Goal: Task Accomplishment & Management: Use online tool/utility

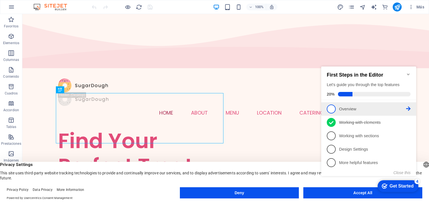
click at [329, 109] on span "1" at bounding box center [331, 108] width 9 height 9
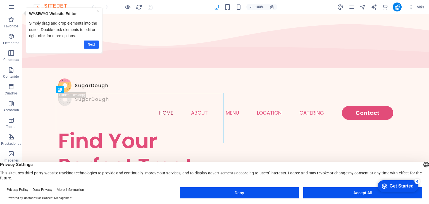
click at [95, 44] on link "Next" at bounding box center [91, 44] width 15 height 8
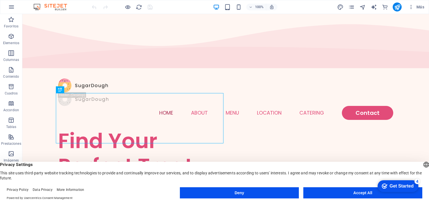
click at [403, 182] on div "checkmark Get Started 4" at bounding box center [398, 186] width 41 height 12
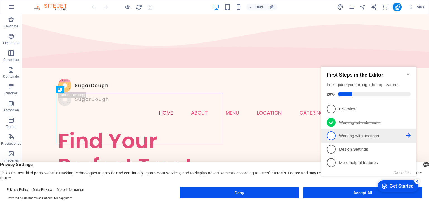
click at [360, 136] on p "Working with sections - incomplete" at bounding box center [372, 136] width 67 height 6
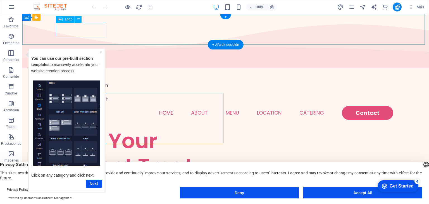
click at [65, 78] on div at bounding box center [225, 85] width 335 height 14
select select "px"
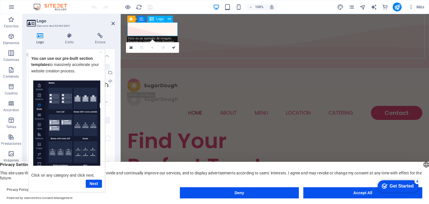
click at [136, 78] on div at bounding box center [274, 85] width 295 height 14
click at [95, 179] on div "Next" at bounding box center [66, 183] width 71 height 8
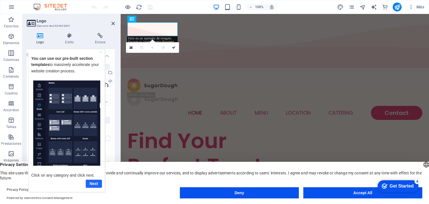
click at [94, 183] on link "Next" at bounding box center [94, 183] width 16 height 8
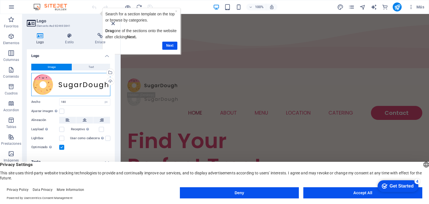
click at [46, 85] on div "Arrastra archivos aquí, haz clic para escoger archivos o selecciona archivos de…" at bounding box center [70, 84] width 79 height 23
click at [46, 85] on body "895radiotv.com Home Favoritos Elementos Columnas Contenido Cuadros Accordion Ta…" at bounding box center [214, 102] width 429 height 204
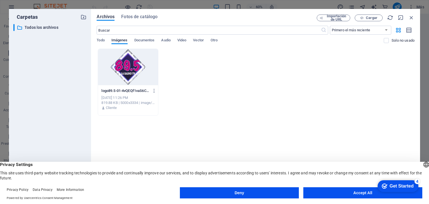
click at [135, 67] on div at bounding box center [128, 67] width 60 height 36
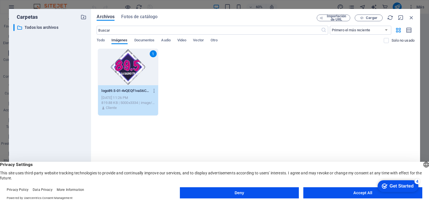
click at [135, 67] on div "1" at bounding box center [128, 67] width 60 height 36
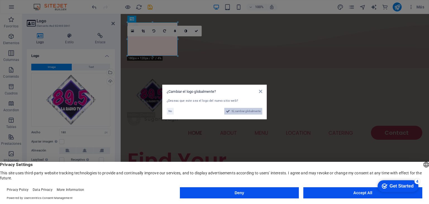
click at [241, 110] on span "Sí, cambiar globalmente" at bounding box center [245, 111] width 29 height 7
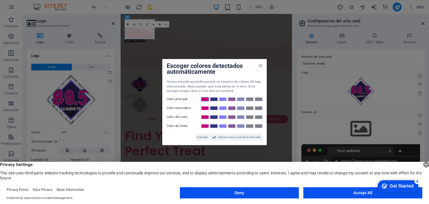
click at [207, 98] on link at bounding box center [205, 99] width 8 height 4
click at [221, 135] on span "Aplicar nuevos colores de sitio web" at bounding box center [239, 137] width 43 height 7
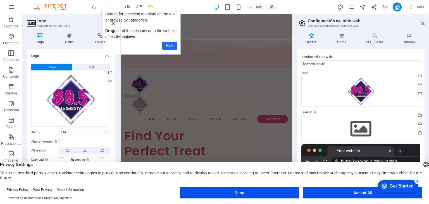
click at [172, 43] on link "Next" at bounding box center [169, 45] width 15 height 8
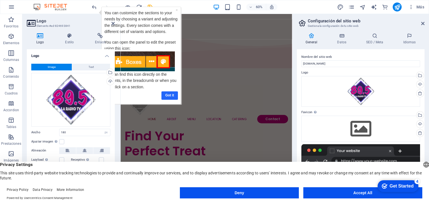
click at [166, 94] on link "Got it" at bounding box center [169, 95] width 16 height 8
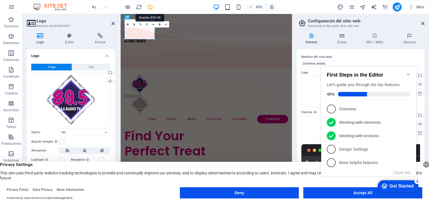
click at [150, 5] on icon "save" at bounding box center [150, 7] width 6 height 6
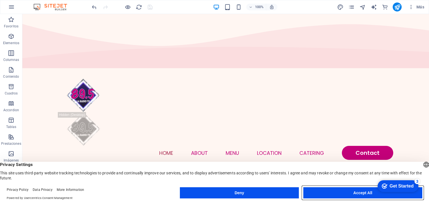
click at [334, 192] on button "Accept All" at bounding box center [362, 192] width 119 height 11
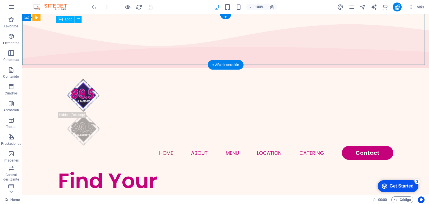
click at [79, 78] on div at bounding box center [225, 95] width 335 height 34
select select "px"
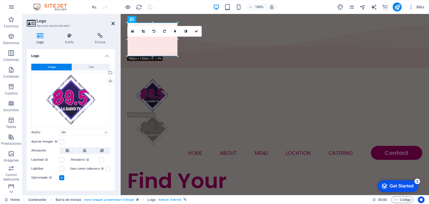
click at [112, 24] on icon at bounding box center [112, 23] width 3 height 4
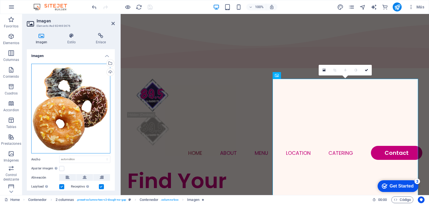
click at [70, 123] on div "Arrastra archivos aquí, haz clic para escoger archivos o selecciona archivos de…" at bounding box center [70, 109] width 79 height 90
click at [70, 123] on body "895radiotv.com Home Favoritos Elementos Columnas Contenido Cuadros Accordion Ta…" at bounding box center [214, 102] width 429 height 204
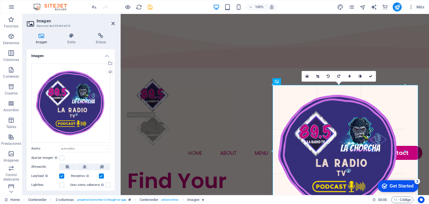
drag, startPoint x: 273, startPoint y: 79, endPoint x: 168, endPoint y: 78, distance: 105.8
type input "474"
select select "px"
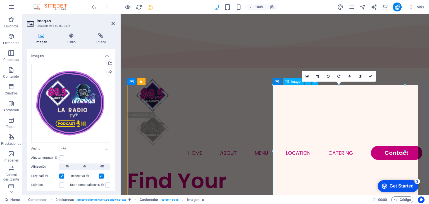
select select "DISABLED_OPTION_VALUE"
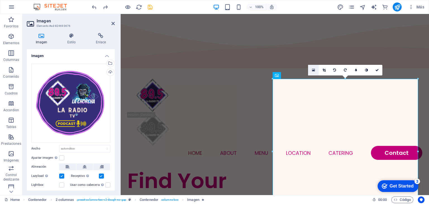
click at [312, 70] on icon at bounding box center [313, 70] width 3 height 4
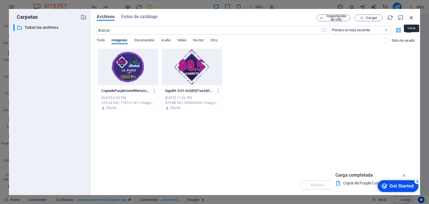
click at [411, 15] on icon "button" at bounding box center [411, 18] width 6 height 6
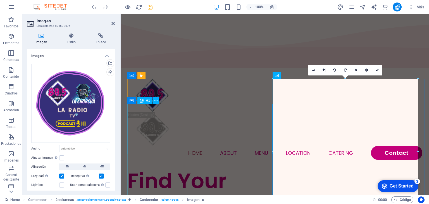
click at [239, 168] on div "Find Your Perfect Treat" at bounding box center [200, 193] width 147 height 50
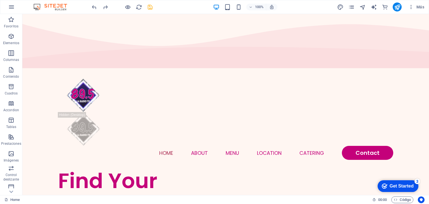
drag, startPoint x: 427, startPoint y: 27, endPoint x: 444, endPoint y: 28, distance: 17.6
click at [151, 8] on icon "save" at bounding box center [150, 7] width 6 height 6
click at [412, 8] on icon "button" at bounding box center [411, 7] width 6 height 6
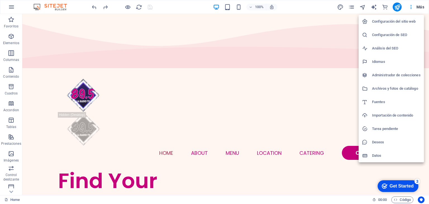
click at [393, 58] on li "Idiomas" at bounding box center [391, 61] width 65 height 13
select select "44"
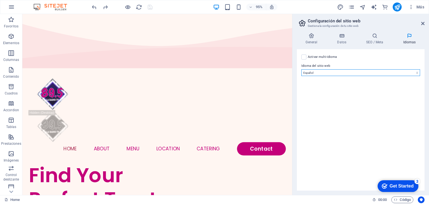
click at [361, 72] on select "Abkhazian Afar Afrikaans Akan Albanés Alemán Amharic Árabe Aragonese Armenian A…" at bounding box center [360, 72] width 119 height 7
click at [301, 69] on select "Abkhazian Afar Afrikaans Akan Albanés Alemán Amharic Árabe Aragonese Armenian A…" at bounding box center [360, 72] width 119 height 7
click at [423, 21] on icon at bounding box center [422, 23] width 3 height 4
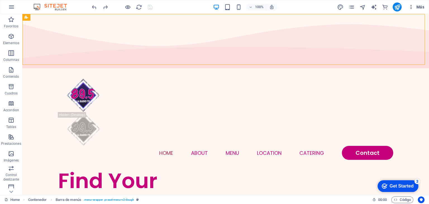
click at [420, 5] on span "Más" at bounding box center [416, 7] width 16 height 6
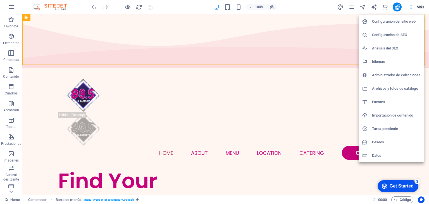
click at [384, 62] on h6 "Idiomas" at bounding box center [396, 61] width 49 height 7
select select "44"
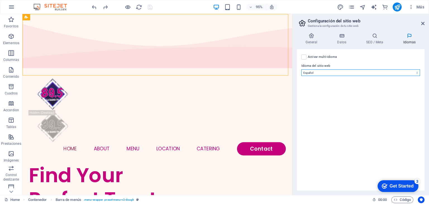
click at [364, 70] on select "Abkhazian Afar Afrikaans Akan Albanés Alemán Amharic Árabe Aragonese Armenian A…" at bounding box center [360, 72] width 119 height 7
click at [301, 69] on select "Abkhazian Afar Afrikaans Akan Albanés Alemán Amharic Árabe Aragonese Armenian A…" at bounding box center [360, 72] width 119 height 7
click at [350, 38] on icon at bounding box center [341, 36] width 27 height 6
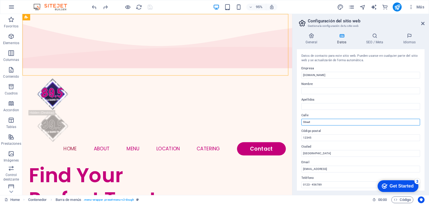
click at [316, 120] on input "Street" at bounding box center [360, 122] width 119 height 7
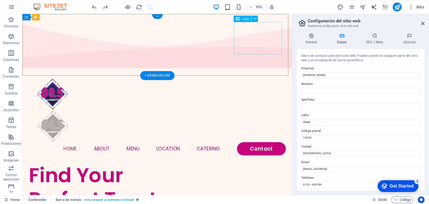
drag, startPoint x: 293, startPoint y: 27, endPoint x: 295, endPoint y: 32, distance: 5.0
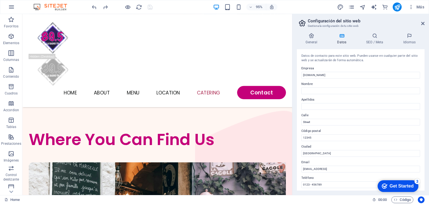
scroll to position [1424, 0]
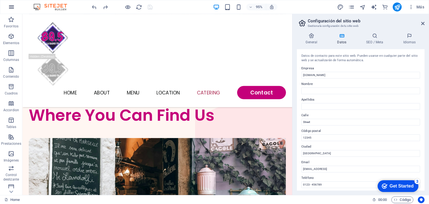
click at [12, 7] on icon "button" at bounding box center [11, 7] width 7 height 7
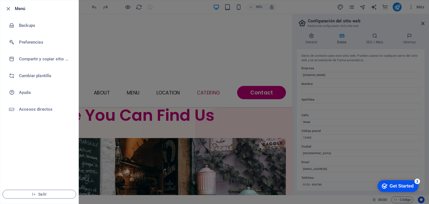
click at [309, 17] on div at bounding box center [214, 102] width 429 height 204
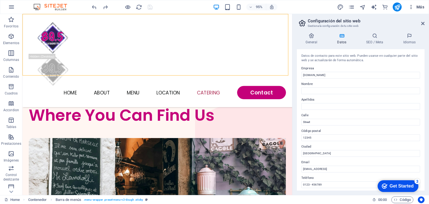
click at [412, 8] on icon "button" at bounding box center [411, 7] width 6 height 6
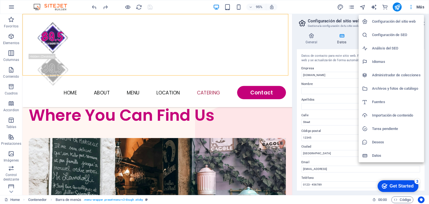
click at [378, 59] on h6 "Idiomas" at bounding box center [396, 61] width 49 height 7
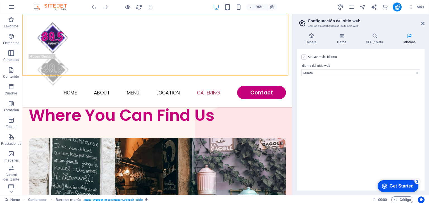
click at [304, 59] on label at bounding box center [303, 56] width 5 height 5
click at [0, 0] on input "Activar multi-idioma Para desactivar la opción multi-idioma, elimine todos los …" at bounding box center [0, 0] width 0 height 0
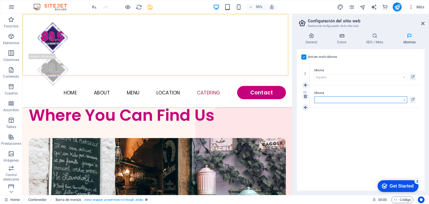
click at [328, 97] on select "Abkhazian Afar Afrikaans Akan Albanés Alemán Amharic Árabe Aragonese Armenian A…" at bounding box center [360, 99] width 93 height 7
select select "46"
click at [340, 132] on div "Activar multi-idioma Para desactivar la opción multi-idioma, elimine todos los …" at bounding box center [361, 119] width 128 height 141
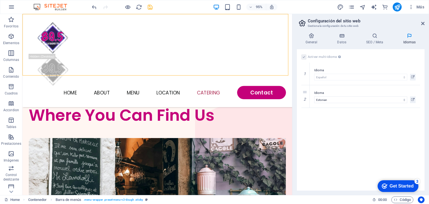
click at [412, 35] on icon at bounding box center [409, 36] width 30 height 6
click at [345, 35] on icon at bounding box center [341, 36] width 27 height 6
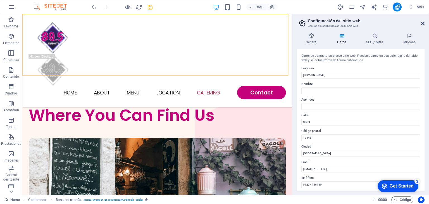
click at [424, 22] on icon at bounding box center [422, 23] width 3 height 4
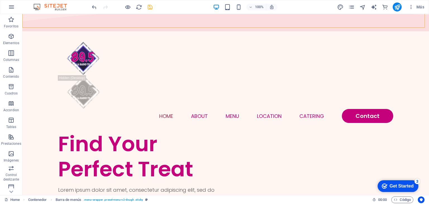
scroll to position [39, 0]
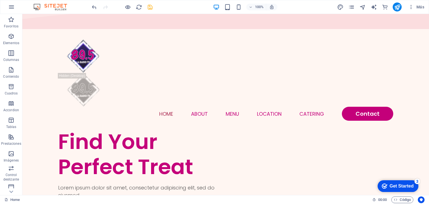
click at [405, 183] on div "Get Started" at bounding box center [402, 185] width 24 height 5
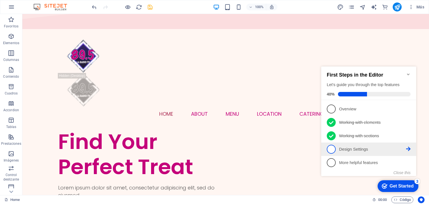
click at [331, 149] on span "4" at bounding box center [331, 149] width 9 height 9
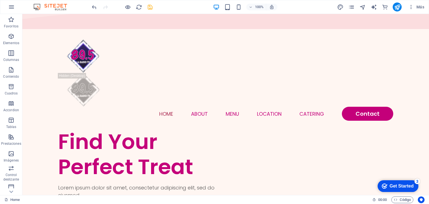
click at [396, 185] on div "Get Started" at bounding box center [402, 185] width 24 height 5
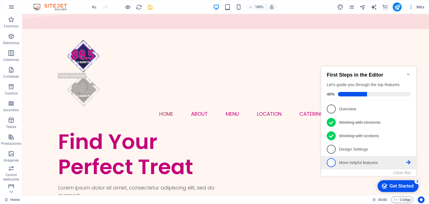
click at [355, 158] on link "5 More helpful features - incomplete" at bounding box center [369, 162] width 84 height 9
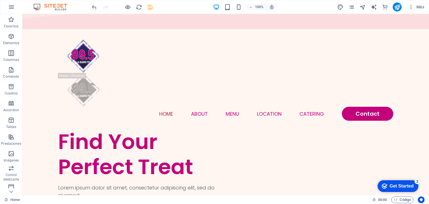
click at [398, 185] on div "Get Started" at bounding box center [402, 185] width 24 height 5
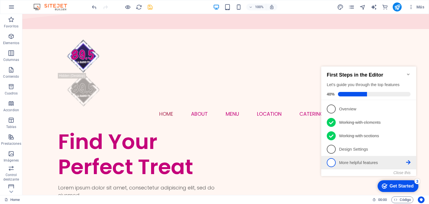
click at [408, 162] on icon at bounding box center [408, 162] width 4 height 4
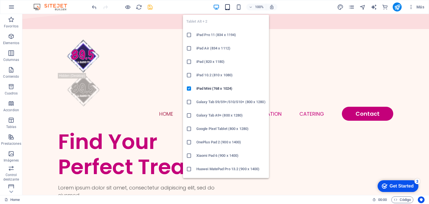
click at [227, 6] on icon "button" at bounding box center [227, 7] width 6 height 6
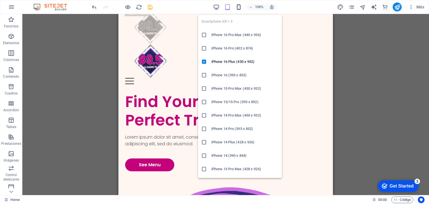
click at [239, 8] on icon "button" at bounding box center [238, 7] width 6 height 6
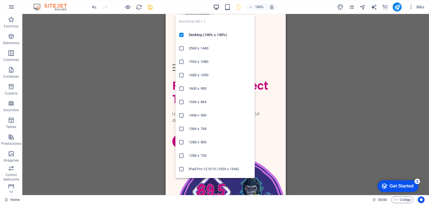
click at [218, 6] on icon "button" at bounding box center [216, 7] width 6 height 6
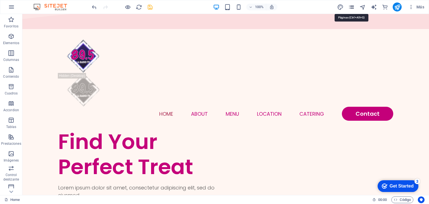
click at [350, 9] on icon "pages" at bounding box center [351, 7] width 6 height 6
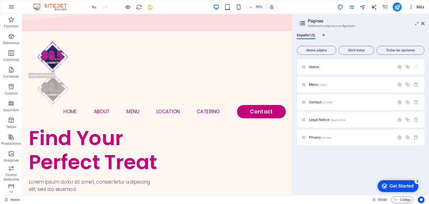
click at [414, 7] on icon "button" at bounding box center [411, 7] width 6 height 6
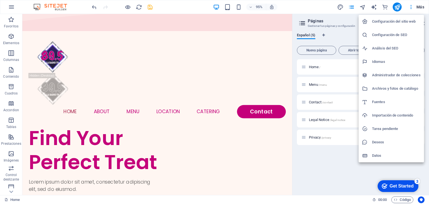
click at [327, 160] on div at bounding box center [214, 102] width 429 height 204
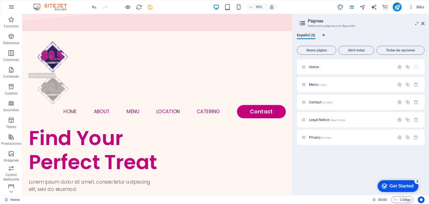
click at [300, 24] on icon at bounding box center [302, 23] width 8 height 8
click at [304, 24] on icon at bounding box center [302, 23] width 8 height 8
click at [398, 66] on icon "button" at bounding box center [399, 67] width 5 height 5
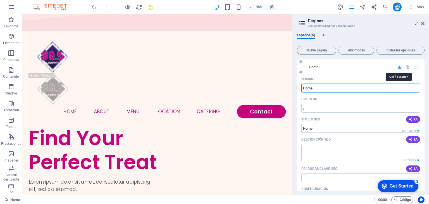
click at [398, 66] on icon "button" at bounding box center [399, 67] width 5 height 5
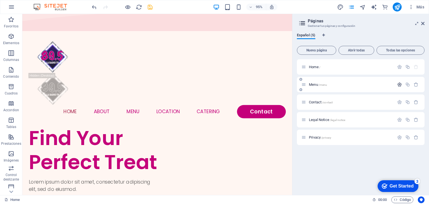
click at [402, 85] on button "button" at bounding box center [399, 84] width 8 height 5
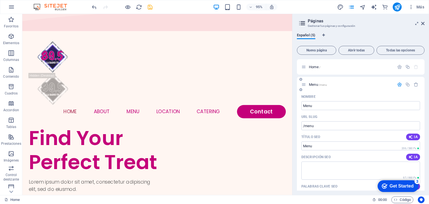
click at [398, 85] on icon "button" at bounding box center [399, 84] width 5 height 5
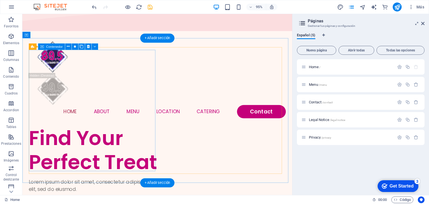
click at [124, 135] on div "Find Your Perfect Treat Lorem ipsum dolor sit amet, consectetur adipiscing elit…" at bounding box center [96, 179] width 135 height 95
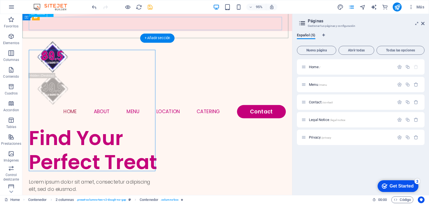
click at [126, 110] on nav "Home About Menu Location Catering Contact" at bounding box center [164, 117] width 271 height 14
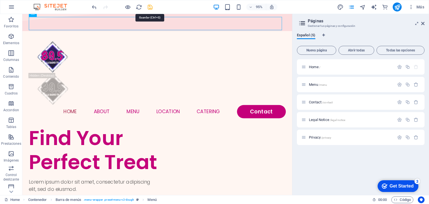
click at [151, 8] on icon "save" at bounding box center [150, 7] width 6 height 6
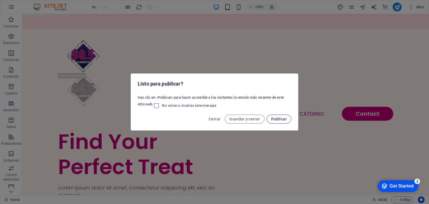
click at [280, 119] on span "Publicar" at bounding box center [279, 119] width 16 height 4
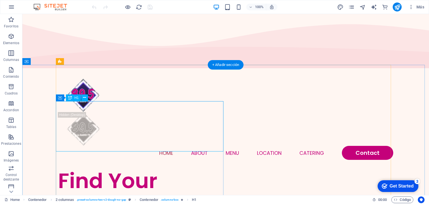
click at [207, 168] on div "Find Your Perfect Treat" at bounding box center [142, 193] width 168 height 50
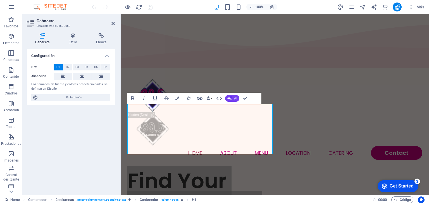
click at [395, 186] on div "Get Started" at bounding box center [402, 185] width 24 height 5
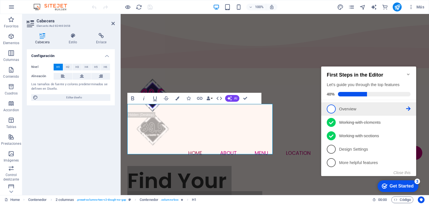
click at [334, 107] on span "1" at bounding box center [331, 108] width 9 height 9
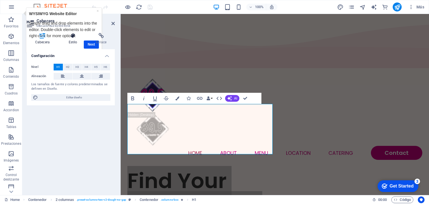
click at [87, 44] on h4 "Estilo" at bounding box center [74, 39] width 28 height 12
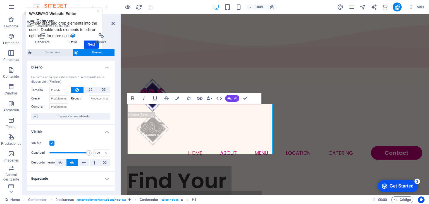
click at [87, 44] on h4 "Estilo" at bounding box center [74, 39] width 28 height 12
click at [89, 44] on h4 "Enlace" at bounding box center [101, 39] width 27 height 12
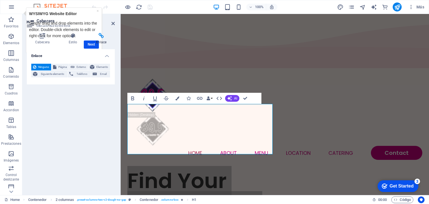
click at [89, 44] on h4 "Enlace" at bounding box center [101, 39] width 27 height 12
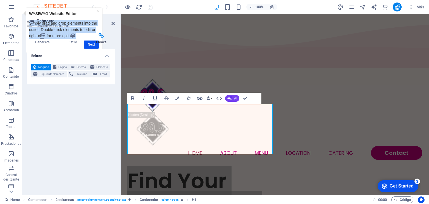
drag, startPoint x: 85, startPoint y: 13, endPoint x: 124, endPoint y: 34, distance: 44.0
click html "× WYSIWYG Website Editor Simply drag and drop elements into the editor. Double-…"
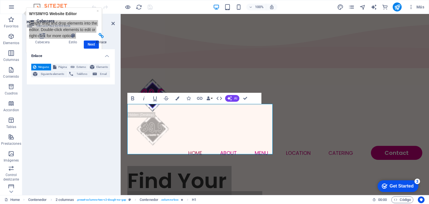
click at [92, 44] on h4 "Enlace" at bounding box center [101, 39] width 27 height 12
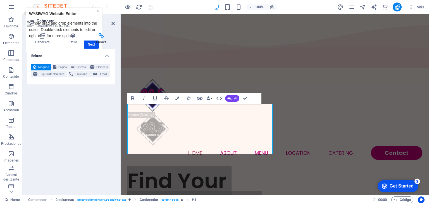
click at [97, 10] on link "×" at bounding box center [98, 10] width 2 height 4
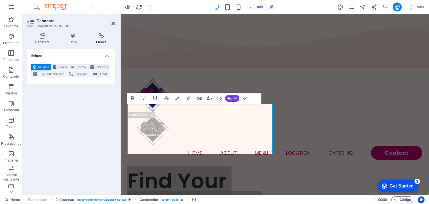
click at [114, 22] on icon at bounding box center [112, 23] width 3 height 4
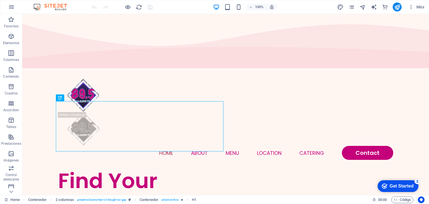
click at [403, 181] on div "checkmark Get Started 3" at bounding box center [398, 186] width 41 height 12
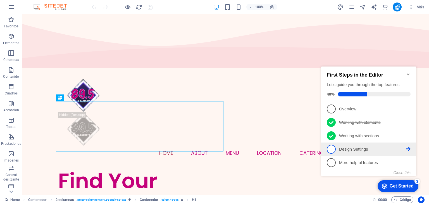
click at [365, 149] on p "Design Settings - incomplete" at bounding box center [372, 149] width 67 height 6
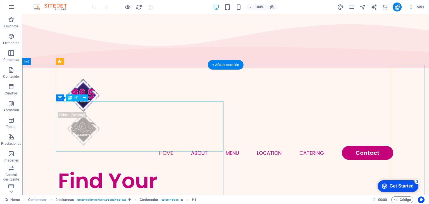
click at [181, 168] on div "Find Your Perfect Treat" at bounding box center [142, 193] width 168 height 50
click at [166, 168] on div "Find Your Perfect Treat" at bounding box center [142, 193] width 168 height 50
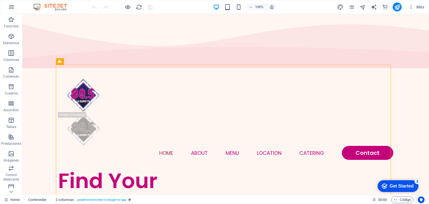
click at [395, 187] on div "Get Started" at bounding box center [402, 185] width 24 height 5
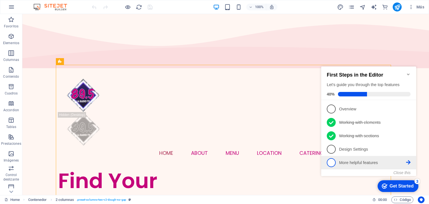
click at [373, 158] on link "5 More helpful features - incomplete" at bounding box center [369, 162] width 84 height 9
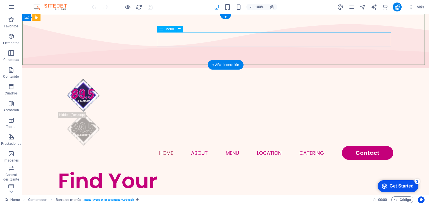
click at [168, 146] on nav "Home About Menu Location Catering Contact" at bounding box center [225, 153] width 335 height 14
select select
select select "1"
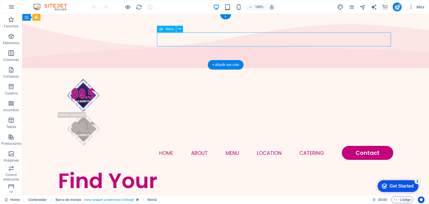
select select
select select "2"
select select
select select "default"
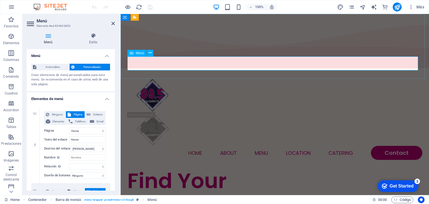
click at [199, 146] on nav "Home About Menu Location Catering Contact" at bounding box center [274, 153] width 295 height 14
click at [90, 129] on select "Home Menu Contact Legal Notice Privacy Home" at bounding box center [87, 130] width 37 height 7
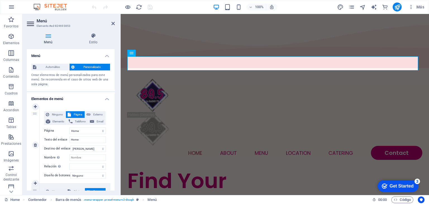
click at [61, 129] on label "Página" at bounding box center [56, 130] width 25 height 7
click at [69, 129] on select "Home Menu Contact Legal Notice Privacy Home" at bounding box center [87, 130] width 37 height 7
click at [84, 139] on input "Home" at bounding box center [87, 139] width 37 height 7
type input "H"
type input "I"
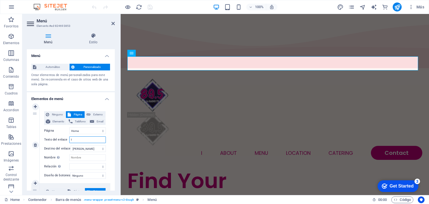
select select
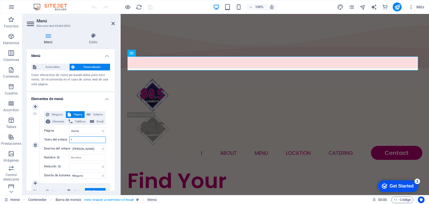
select select
type input "INICIO"
select select
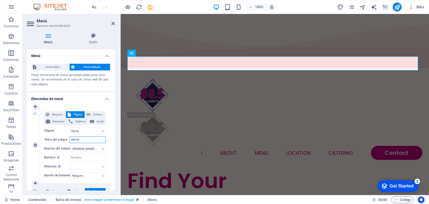
select select
type input "INICIO"
click at [112, 21] on icon at bounding box center [112, 23] width 3 height 4
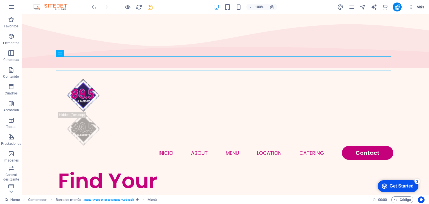
click at [413, 8] on icon "button" at bounding box center [411, 7] width 6 height 6
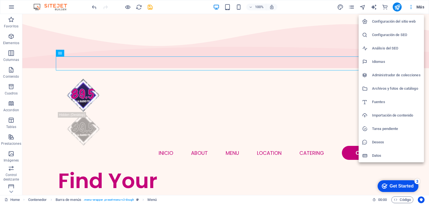
click at [195, 180] on div at bounding box center [214, 102] width 429 height 204
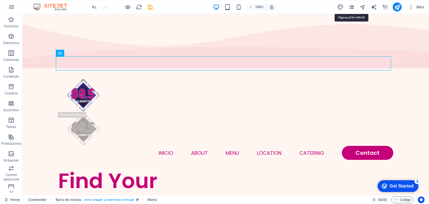
click at [352, 6] on icon "pages" at bounding box center [351, 7] width 6 height 6
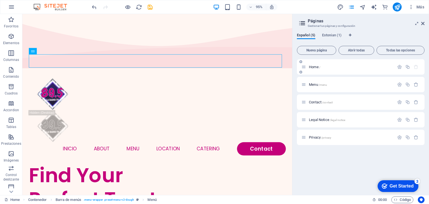
click at [317, 67] on span "Home /" at bounding box center [314, 67] width 11 height 4
click at [425, 25] on aside "Páginas Gestionar tus páginas y configuración Español (5) Estonian (1) Nueva pá…" at bounding box center [360, 104] width 137 height 181
click at [422, 23] on icon at bounding box center [422, 23] width 3 height 4
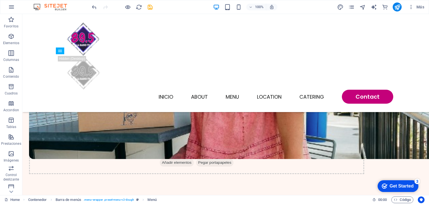
scroll to position [1393, 0]
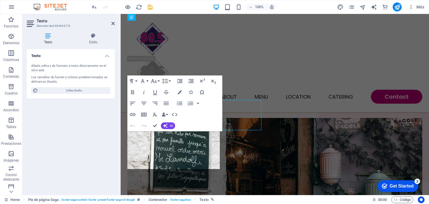
scroll to position [1449, 0]
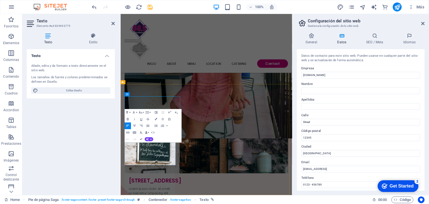
scroll to position [1412, 0]
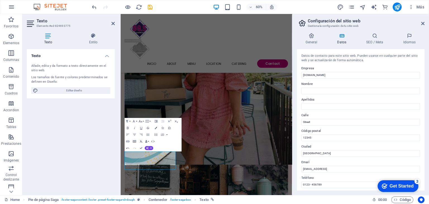
scroll to position [1397, 0]
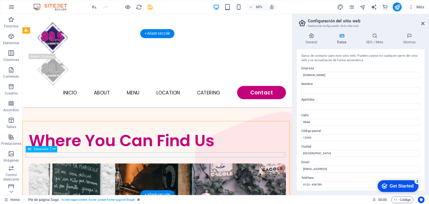
scroll to position [1416, 0]
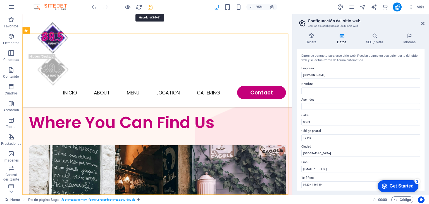
click at [150, 7] on icon "save" at bounding box center [150, 7] width 6 height 6
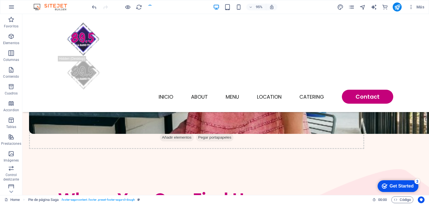
scroll to position [1380, 0]
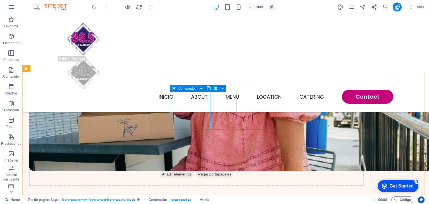
click at [176, 89] on icon at bounding box center [174, 88] width 4 height 7
click at [200, 89] on icon at bounding box center [201, 88] width 3 height 6
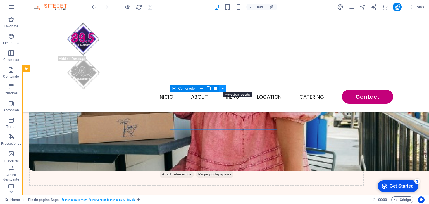
click at [224, 89] on button at bounding box center [222, 88] width 7 height 7
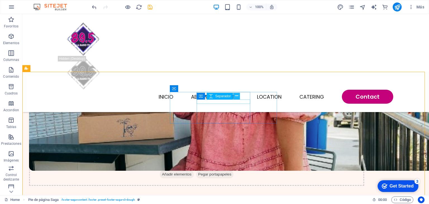
click at [237, 95] on icon at bounding box center [236, 96] width 3 height 6
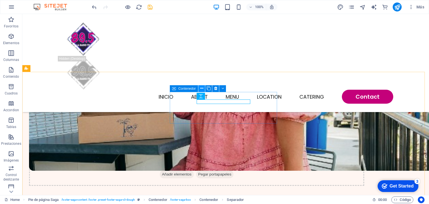
click at [202, 87] on icon at bounding box center [201, 88] width 3 height 6
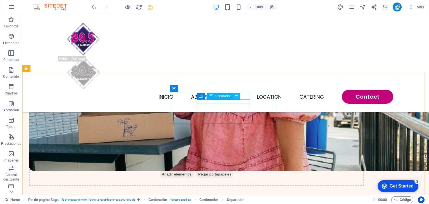
click at [236, 98] on icon at bounding box center [236, 96] width 3 height 6
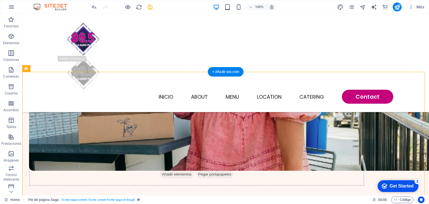
drag, startPoint x: 230, startPoint y: 149, endPoint x: 313, endPoint y: 111, distance: 91.0
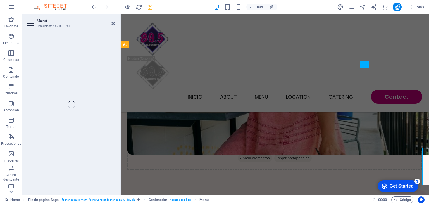
select select
select select "1"
select select
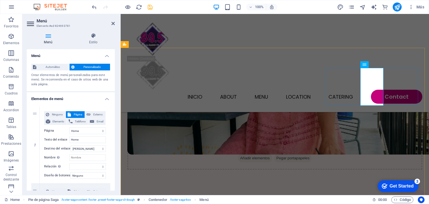
scroll to position [1435, 0]
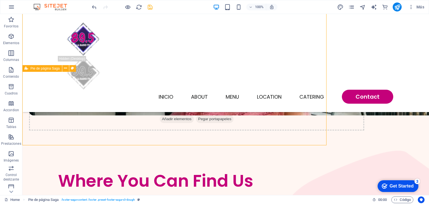
scroll to position [1380, 0]
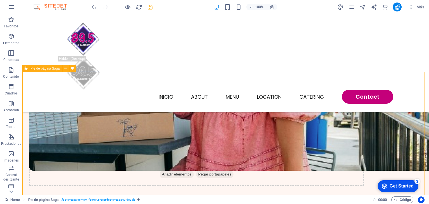
click at [403, 187] on div "Get Started" at bounding box center [402, 185] width 24 height 5
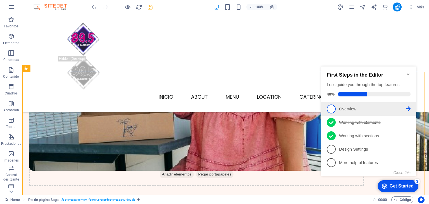
click at [329, 106] on span "1" at bounding box center [331, 108] width 9 height 9
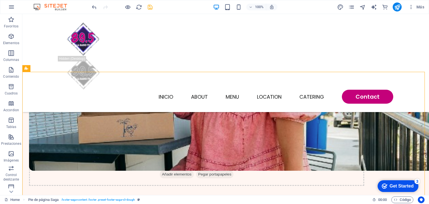
scroll to position [0, 0]
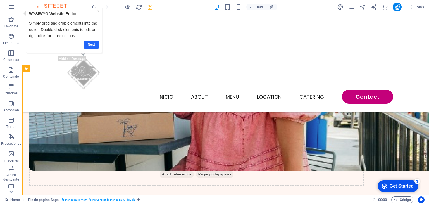
click at [91, 42] on link "Next" at bounding box center [91, 44] width 15 height 8
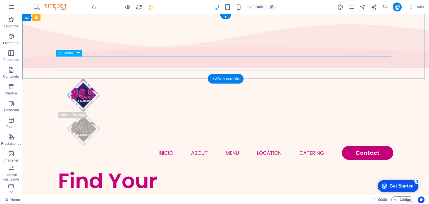
click at [161, 146] on nav "INICIO About Menu Location Catering Contact" at bounding box center [225, 153] width 335 height 14
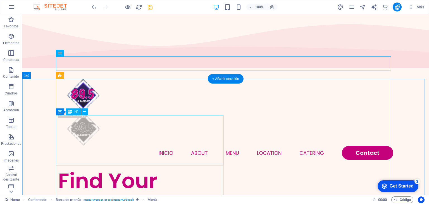
click at [116, 168] on div "Find Your Perfect Treat" at bounding box center [142, 193] width 168 height 50
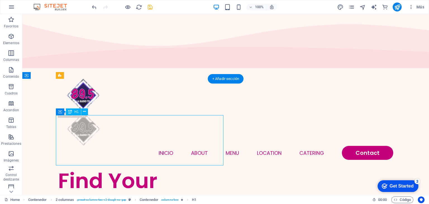
click at [116, 168] on div "Find Your Perfect Treat" at bounding box center [142, 193] width 168 height 50
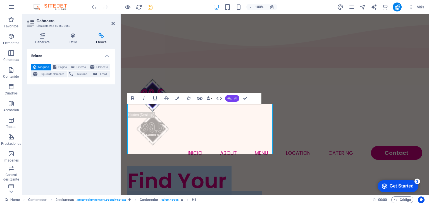
click at [235, 97] on span "AI" at bounding box center [235, 98] width 3 height 3
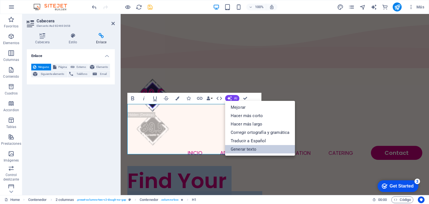
click at [255, 147] on link "Generar texto" at bounding box center [260, 149] width 70 height 8
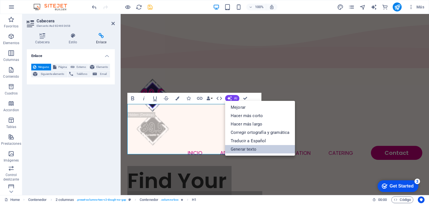
select select "English"
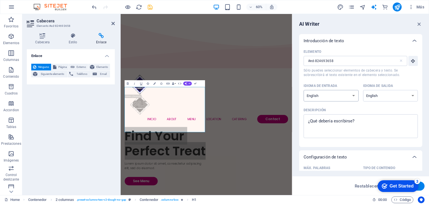
click at [332, 96] on select "Albanian Arabic Armenian Awadhi Azerbaijani Bashkir Basque Belarusian Bengali B…" at bounding box center [331, 95] width 55 height 11
select select "Catalan"
click at [304, 90] on select "Albanian Arabic Armenian Awadhi Azerbaijani Bashkir Basque Belarusian Bengali B…" at bounding box center [331, 95] width 55 height 11
click at [389, 95] on select "Albanian Arabic Armenian Awadhi Azerbaijani Bashkir Basque Belarusian Bengali B…" at bounding box center [390, 95] width 55 height 11
select select "Spanish"
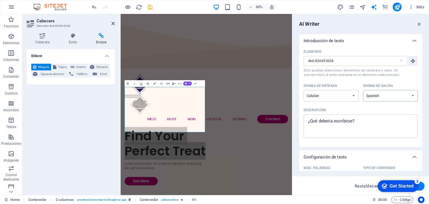
click at [363, 90] on select "Albanian Arabic Armenian Awadhi Azerbaijani Bashkir Basque Belarusian Bengali B…" at bounding box center [390, 95] width 55 height 11
click at [340, 94] on select "Albanian Arabic Armenian Awadhi Azerbaijani Bashkir Basque Belarusian Bengali B…" at bounding box center [331, 95] width 55 height 11
click at [304, 90] on select "Albanian Arabic Armenian Awadhi Azerbaijani Bashkir Basque Belarusian Bengali B…" at bounding box center [331, 95] width 55 height 11
select select "Spanish"
type textarea "x"
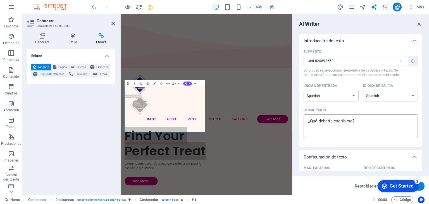
click at [356, 123] on textarea "Descripción x ​" at bounding box center [360, 126] width 109 height 18
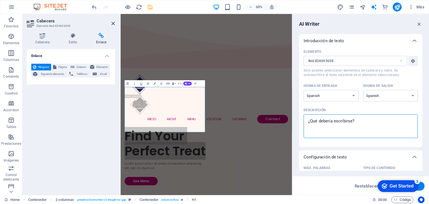
drag, startPoint x: 356, startPoint y: 118, endPoint x: 305, endPoint y: 107, distance: 52.1
click at [305, 107] on label "Descripción x ​" at bounding box center [361, 122] width 114 height 32
click at [306, 117] on textarea "Descripción x ​" at bounding box center [360, 126] width 109 height 18
click at [356, 121] on textarea "Descripción x ​" at bounding box center [360, 126] width 109 height 18
type textarea "e"
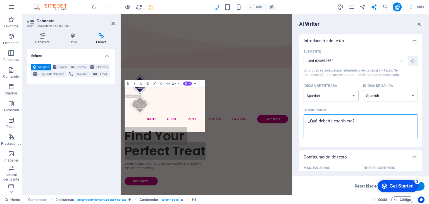
type textarea "x"
type textarea "E"
type textarea "x"
type textarea "ES"
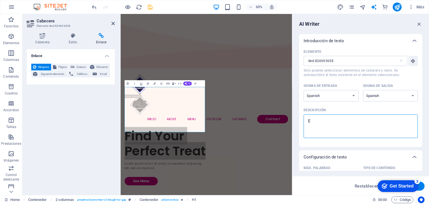
type textarea "x"
type textarea "ES"
type textarea "x"
type textarea "ES"
type textarea "x"
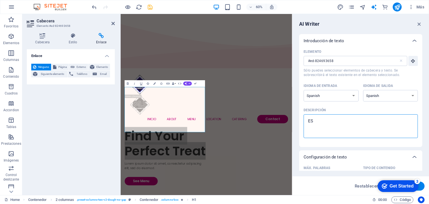
type textarea "E"
type textarea "x"
type textarea "Ee"
type textarea "x"
type textarea "E"
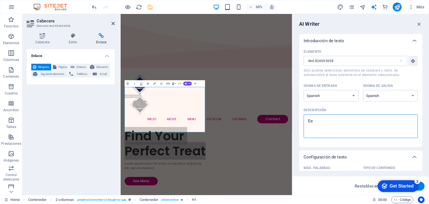
type textarea "x"
type textarea "Es"
type textarea "x"
type textarea "Es"
type textarea "x"
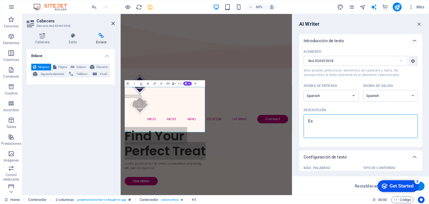
type textarea "Es l"
type textarea "x"
type textarea "Es la"
type textarea "x"
type textarea "Es la"
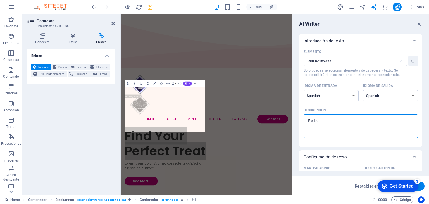
type textarea "x"
type textarea "Es la i"
type textarea "x"
type textarea "Es la in"
type textarea "x"
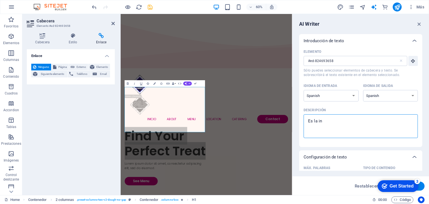
type textarea "Es la int"
type textarea "x"
type textarea "Es la intr"
type textarea "x"
type textarea "Es la intro"
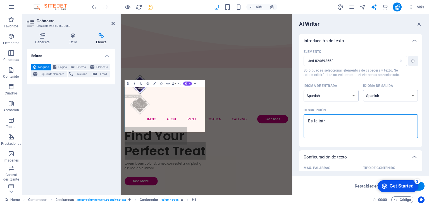
type textarea "x"
type textarea "Es la introd"
type textarea "x"
type textarea "Es la introdu"
type textarea "x"
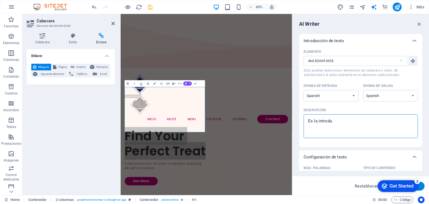
type textarea "Es la introduc"
type textarea "x"
type textarea "Es la introducc"
type textarea "x"
type textarea "Es la introducci"
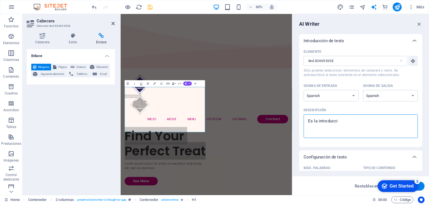
type textarea "x"
type textarea "Es la introduccio"
type textarea "x"
type textarea "Es la introduccion"
type textarea "x"
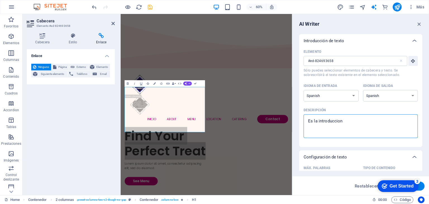
type textarea "Es la introduccion"
type textarea "x"
type textarea "Es la introduccion a"
type textarea "x"
type textarea "Es la introduccion a"
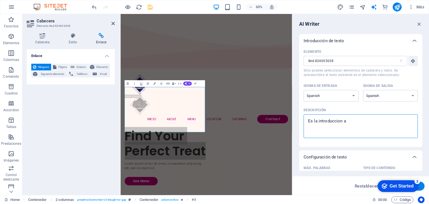
type textarea "x"
type textarea "Es la introduccion a m"
type textarea "x"
type textarea "Es la introduccion a mi"
type textarea "x"
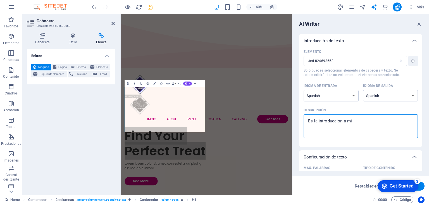
type textarea "Es la introduccion a mi"
type textarea "x"
type textarea "Es la introduccion a mi s"
type textarea "x"
type textarea "Es la introduccion a mi si"
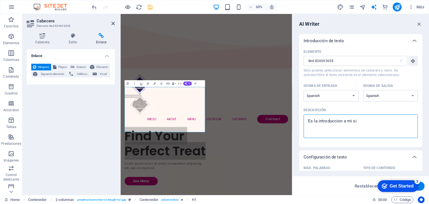
type textarea "x"
type textarea "Es la introduccion a mi sit"
type textarea "x"
type textarea "Es la introduccion a mi siti"
type textarea "x"
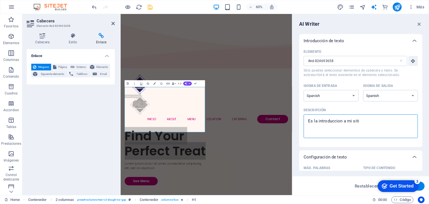
type textarea "Es la introduccion a mi sitio"
type textarea "x"
type textarea "Es la introduccion a mi sitio"
type textarea "x"
type textarea "Es la introduccion a mi sitio w"
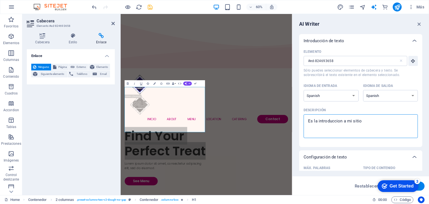
type textarea "x"
type textarea "Es la introduccion a mi sitio we"
type textarea "x"
type textarea "Es la introduccion a mi sitio web"
type textarea "x"
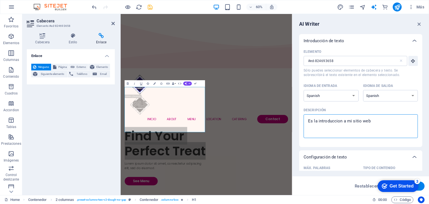
type textarea "Es la introduccion a mi sitio web"
type textarea "x"
type textarea "Es la introduccion a mi sitio web d"
type textarea "x"
type textarea "Es la introduccion a mi sitio web do"
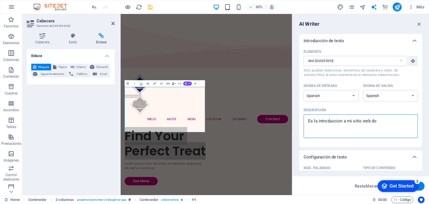
type textarea "x"
type textarea "Es la introduccion a mi sitio web don"
type textarea "x"
type textarea "Es la introduccion a mi sitio web dond"
type textarea "x"
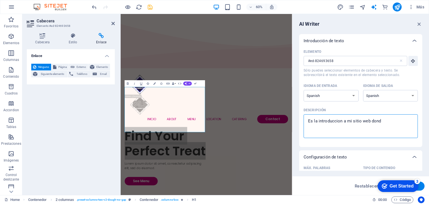
type textarea "Es la introduccion a mi sitio web donde"
type textarea "x"
type textarea "Es la introduccion a mi sitio web donde"
type textarea "x"
type textarea "Es la introduccion a mi sitio web donde h"
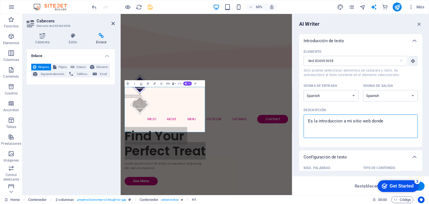
type textarea "x"
type textarea "Es la introduccion a mi sitio web donde ha"
type textarea "x"
type textarea "Es la introduccion a mi sitio web donde hac"
type textarea "x"
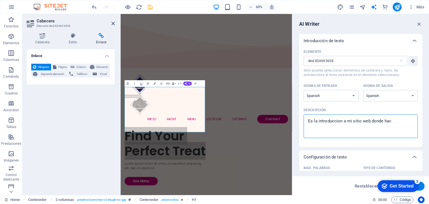
type textarea "Es la introduccion a mi sitio web donde hace"
type textarea "x"
type textarea "Es la introduccion a mi sitio web donde hacem"
type textarea "x"
type textarea "Es la introduccion a mi sitio web donde hacemo"
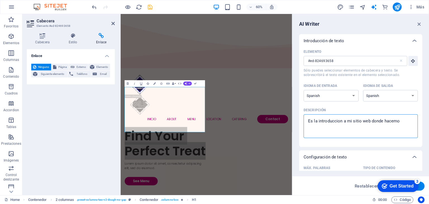
type textarea "x"
type textarea "Es la introduccion a mi sitio web donde hacemos"
type textarea "x"
type textarea "Es la introduccion a mi sitio web donde hacemos"
type textarea "x"
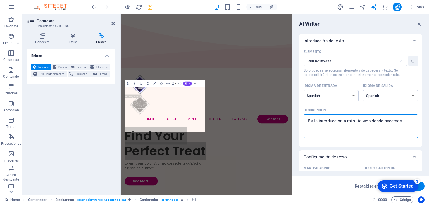
type textarea "Es la introduccion a mi sitio web donde hacemos e"
type textarea "x"
type textarea "Es la introduccion a mi sitio web donde hacemos en"
type textarea "x"
type textarea "Es la introduccion a mi sitio web donde hacemos ent"
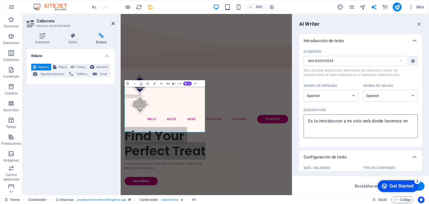
type textarea "x"
type textarea "Es la introduccion a mi sitio web donde hacemos entr"
type textarea "x"
type textarea "Es la introduccion a mi sitio web donde hacemos entre"
type textarea "x"
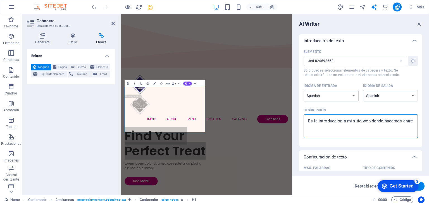
type textarea "Es la introduccion a mi sitio web donde hacemos entrev"
type textarea "x"
type textarea "Es la introduccion a mi sitio web donde hacemos entrevi"
type textarea "x"
type textarea "Es la introduccion a mi sitio web donde hacemos entrevis"
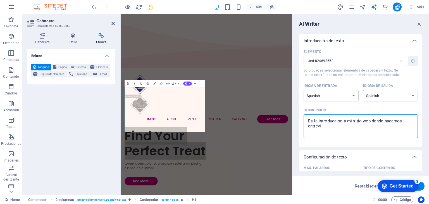
type textarea "x"
type textarea "Es la introduccion a mi sitio web donde hacemos entrevist"
type textarea "x"
type textarea "Es la introduccion a mi sitio web donde hacemos entrevista"
type textarea "x"
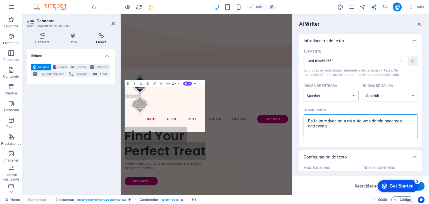
type textarea "Es la introduccion a mi sitio web donde hacemos entrevistas"
type textarea "x"
type textarea "Es la introduccion a mi sitio web donde hacemos entrevistas"
type textarea "x"
type textarea "Es la introduccion a mi sitio web donde hacemos entrevistas a"
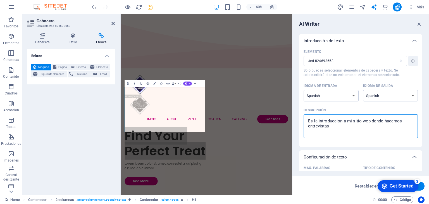
type textarea "x"
type textarea "Es la introduccion a mi sitio web donde hacemos entrevistas a"
type textarea "x"
type textarea "Es la introduccion a mi sitio web donde hacemos entrevistas a f"
type textarea "x"
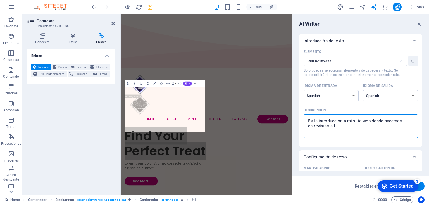
type textarea "Es la introduccion a mi sitio web donde hacemos entrevistas a fa"
type textarea "x"
type textarea "Es la introduccion a mi sitio web donde hacemos entrevistas a fam"
type textarea "x"
type textarea "Es la introduccion a mi sitio web donde hacemos entrevistas a famo"
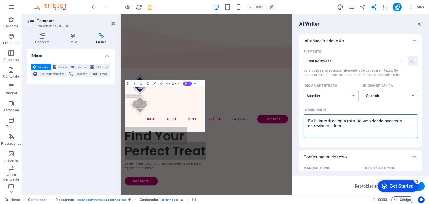
type textarea "x"
type textarea "Es la introduccion a mi sitio web donde hacemos entrevistas a famos"
type textarea "x"
type textarea "Es la introduccion a mi sitio web donde hacemos entrevistas a famoso"
type textarea "x"
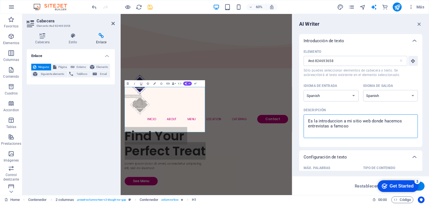
type textarea "Es la introduccion a mi sitio web donde hacemos entrevistas a famosos"
type textarea "x"
type textarea "Es la introduccion a mi sitio web donde hacemos entrevistas a famosos"
type textarea "x"
type textarea "Es la introduccion a mi sitio web donde hacemos entrevistas a famosos y"
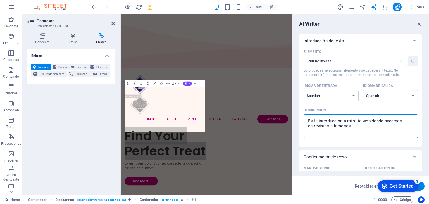
type textarea "x"
type textarea "Es la introduccion a mi sitio web donde hacemos entrevistas a famosos y"
type textarea "x"
type textarea "Es la introduccion a mi sitio web donde hacemos entrevistas a famosos y a"
type textarea "x"
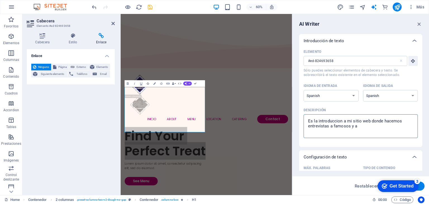
type textarea "Es la introduccion a mi sitio web donde hacemos entrevistas a famosos y ar"
type textarea "x"
type textarea "Es la introduccion a mi sitio web donde hacemos entrevistas a famosos y art"
type textarea "x"
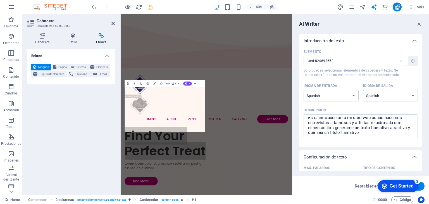
click at [398, 158] on div "Configuración de texto" at bounding box center [356, 157] width 104 height 6
drag, startPoint x: 423, startPoint y: 105, endPoint x: 424, endPoint y: 116, distance: 11.0
click at [424, 116] on div "AI Writer Introducción de texto Elemento #ed-824693658 ​ Sólo puedes selecciona…" at bounding box center [360, 104] width 137 height 181
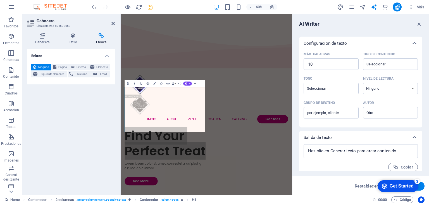
scroll to position [113, 0]
click at [342, 66] on input "10" at bounding box center [331, 64] width 55 height 11
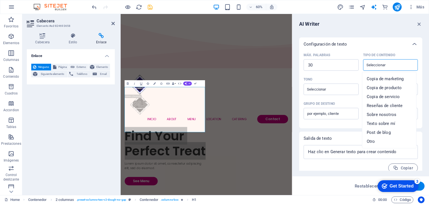
click at [380, 67] on input "Tipo de contenido ​" at bounding box center [386, 65] width 42 height 8
click at [380, 78] on span "Copia de marketing" at bounding box center [385, 79] width 37 height 6
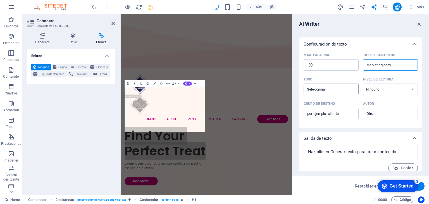
click at [351, 91] on div "​" at bounding box center [331, 88] width 55 height 11
click at [348, 91] on input "Tono ​" at bounding box center [326, 89] width 42 height 8
click at [375, 92] on select "Ninguno Académico Adulto Adolescente Infantil" at bounding box center [390, 88] width 55 height 11
click at [352, 152] on textarea at bounding box center [360, 152] width 109 height 8
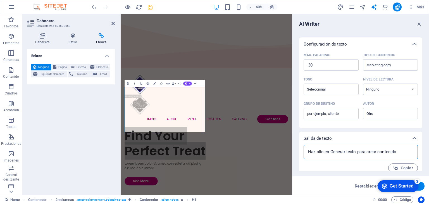
click at [352, 152] on textarea at bounding box center [360, 152] width 109 height 8
click at [402, 168] on span "Copiar" at bounding box center [403, 167] width 20 height 5
click at [388, 155] on textarea at bounding box center [360, 152] width 109 height 8
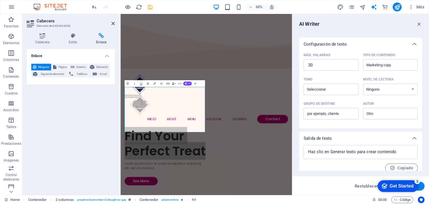
drag, startPoint x: 422, startPoint y: 116, endPoint x: 429, endPoint y: 152, distance: 36.0
click at [429, 152] on div "AI Writer Introducción de texto Elemento #ed-824693658 ​ Sólo puedes selecciona…" at bounding box center [360, 104] width 137 height 181
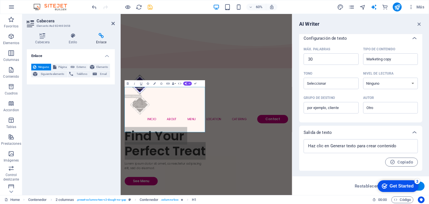
click div "checkmark Get Started 3 First Steps in the Editor Let's guide you through the t…"
click at [421, 187] on button "Generar texto" at bounding box center [404, 185] width 39 height 9
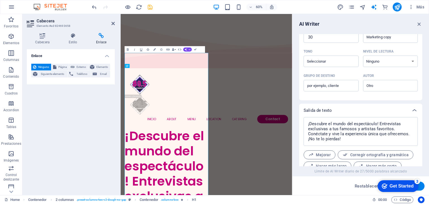
scroll to position [163, 0]
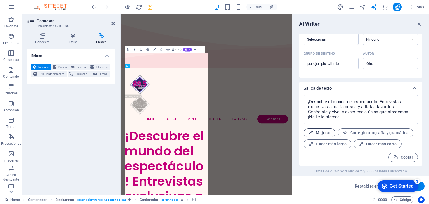
click at [328, 133] on span "Mejorar" at bounding box center [319, 132] width 22 height 5
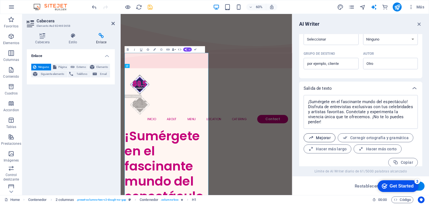
scroll to position [168, 0]
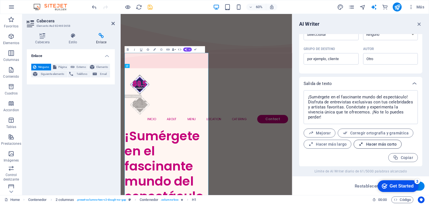
click at [366, 145] on span "Hacer más corto" at bounding box center [377, 144] width 38 height 5
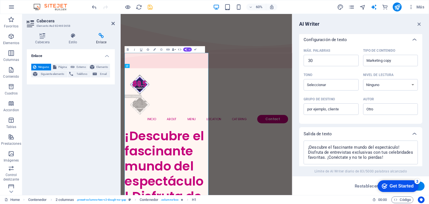
scroll to position [97, 0]
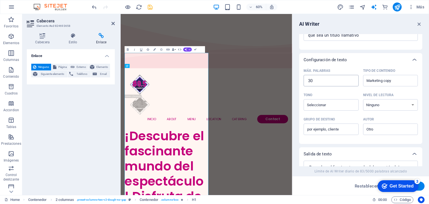
click at [321, 78] on input "30" at bounding box center [331, 80] width 55 height 11
click at [321, 78] on input "Máx. palabras ​" at bounding box center [331, 80] width 55 height 11
click at [322, 81] on input "Máx. palabras ​" at bounding box center [331, 80] width 55 height 11
click at [334, 82] on input "Máx. palabras ​" at bounding box center [331, 80] width 55 height 11
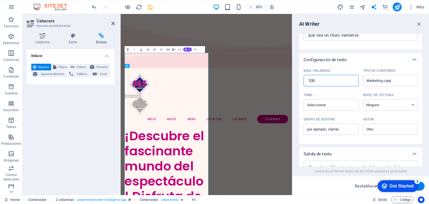
click at [334, 82] on input "Máx. palabras ​" at bounding box center [331, 80] width 55 height 11
click at [351, 79] on input "1" at bounding box center [331, 80] width 55 height 11
click at [351, 79] on input "2" at bounding box center [331, 80] width 55 height 11
click at [351, 79] on input "3" at bounding box center [331, 80] width 55 height 11
click at [351, 79] on input "4" at bounding box center [331, 80] width 55 height 11
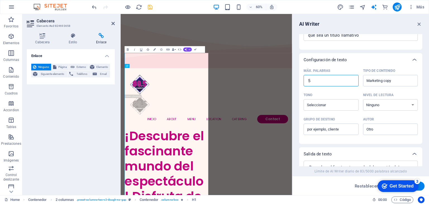
click at [351, 79] on input "5" at bounding box center [331, 80] width 55 height 11
click at [351, 79] on input "6" at bounding box center [331, 80] width 55 height 11
click at [351, 79] on input "7" at bounding box center [331, 80] width 55 height 11
click at [351, 79] on input "8" at bounding box center [331, 80] width 55 height 11
click at [351, 79] on input "9" at bounding box center [331, 80] width 55 height 11
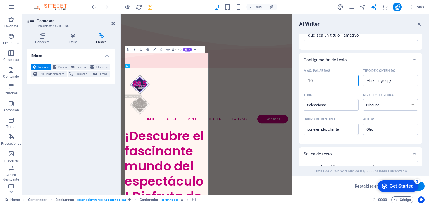
click at [351, 79] on input "10" at bounding box center [331, 80] width 55 height 11
click at [351, 79] on input "11" at bounding box center [331, 80] width 55 height 11
click at [351, 83] on input "10" at bounding box center [331, 80] width 55 height 11
click at [422, 185] on button "Generar texto" at bounding box center [404, 185] width 39 height 9
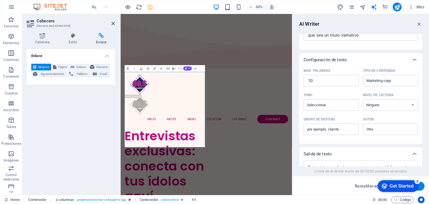
scroll to position [148, 0]
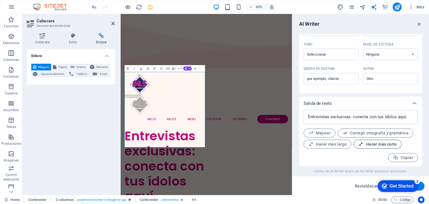
click at [382, 144] on span "Hacer más corto" at bounding box center [377, 144] width 38 height 5
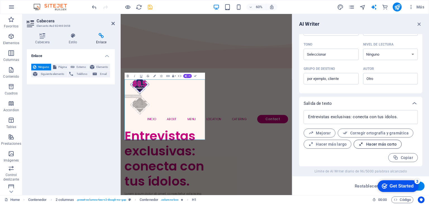
click at [379, 147] on button "Hacer más corto" at bounding box center [377, 144] width 48 height 9
click at [341, 80] on input "Grupo de destino ​" at bounding box center [331, 78] width 55 height 9
click div "checkmark Get Started 3 First Steps in the Editor Let's guide you through the t…"
click at [338, 77] on input "fans" at bounding box center [331, 78] width 55 height 9
click at [421, 185] on button "Generar texto" at bounding box center [404, 185] width 39 height 9
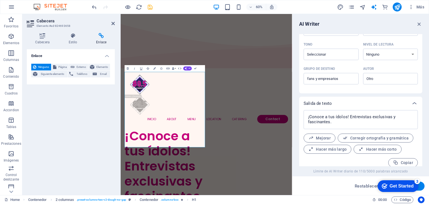
scroll to position [153, 0]
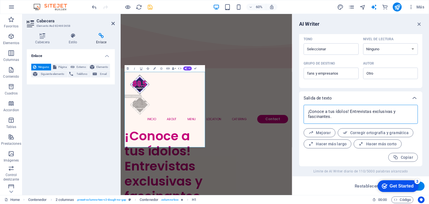
click at [343, 118] on textarea "¡Conoce a tus ídolos! Entrevistas exclusivas y fascinantes." at bounding box center [360, 114] width 109 height 13
click at [323, 131] on span "Mejorar" at bounding box center [319, 132] width 22 height 5
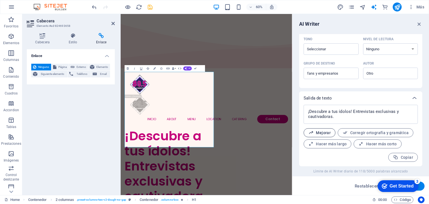
click at [325, 130] on span "Mejorar" at bounding box center [319, 132] width 22 height 5
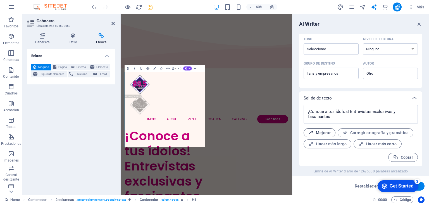
click at [325, 130] on span "Mejorar" at bounding box center [319, 132] width 22 height 5
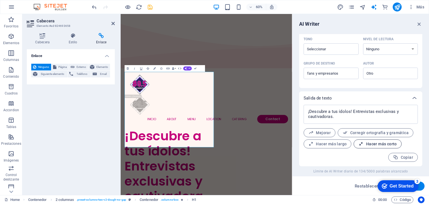
click at [378, 141] on button "Hacer más corto" at bounding box center [377, 143] width 48 height 9
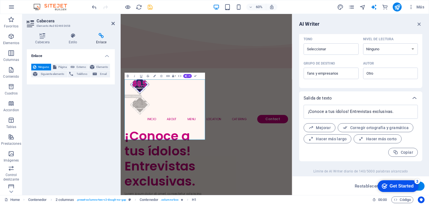
click at [383, 85] on div "Máx. palabras 10 ​ Tipo de contenido Marketing copy ​ Tono ​ Nivel de lectura N…" at bounding box center [360, 49] width 123 height 77
click at [420, 20] on div "AI Writer Introducción de texto Elemento #ed-824693658 ​ Sólo puedes selecciona…" at bounding box center [360, 104] width 137 height 181
click at [420, 21] on icon "button" at bounding box center [419, 24] width 6 height 6
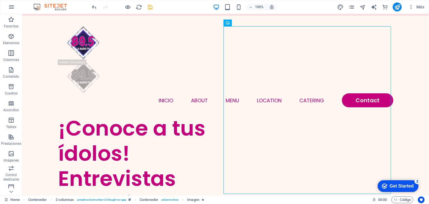
scroll to position [55, 0]
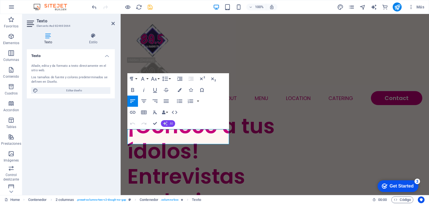
click at [171, 125] on button "AI" at bounding box center [168, 123] width 14 height 7
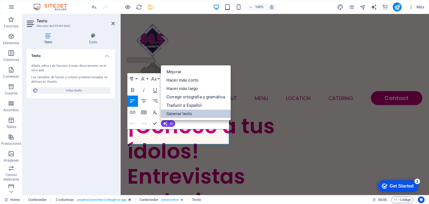
click at [187, 113] on link "Generar texto" at bounding box center [196, 113] width 70 height 8
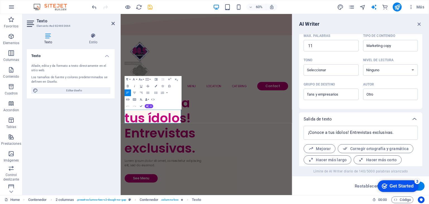
scroll to position [133, 0]
click at [429, 142] on div "AI Writer Introducción de texto Elemento #ed-824693664 ​ Sólo puedes selecciona…" at bounding box center [360, 104] width 137 height 181
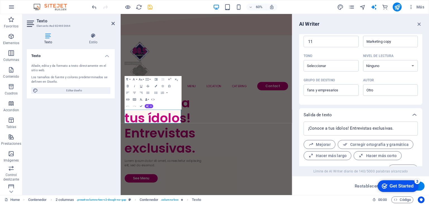
scroll to position [153, 0]
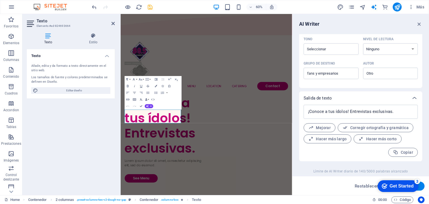
click at [422, 188] on button "Generar texto" at bounding box center [404, 185] width 39 height 9
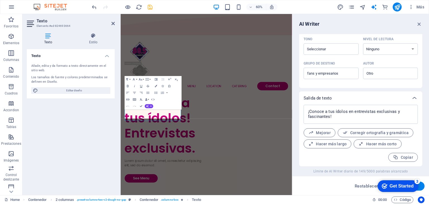
scroll to position [58, 0]
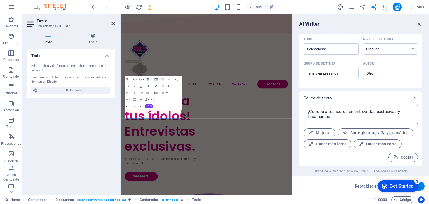
click at [337, 118] on textarea "¡Conoce a tus ídolos en entrevistas exclusivas y fascinantes!" at bounding box center [360, 114] width 109 height 13
drag, startPoint x: 422, startPoint y: 126, endPoint x: 425, endPoint y: 95, distance: 30.9
click at [425, 95] on div "AI Writer Introducción de texto Elemento #ed-824693664 ​ Sólo puedes selecciona…" at bounding box center [360, 104] width 137 height 181
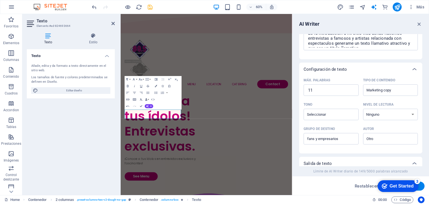
scroll to position [70, 0]
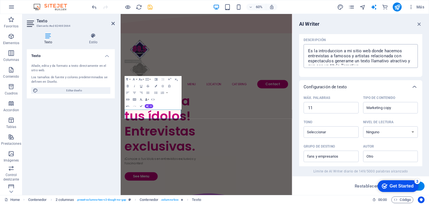
click at [372, 63] on textarea "Es la introduccion a mi sitio web donde hacemos entrevistas a famosos y artista…" at bounding box center [360, 56] width 109 height 18
drag, startPoint x: 422, startPoint y: 122, endPoint x: 429, endPoint y: 157, distance: 35.3
click at [429, 157] on div "AI Writer Introducción de texto Elemento #ed-824693664 ​ Sólo puedes selecciona…" at bounding box center [360, 104] width 137 height 181
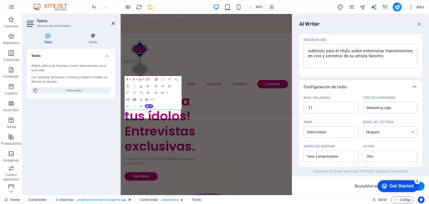
click at [421, 144] on div "Máx. palabras 11 ​ Tipo de contenido Marketing copy ​ Tono ​ Nivel de lectura N…" at bounding box center [360, 132] width 123 height 77
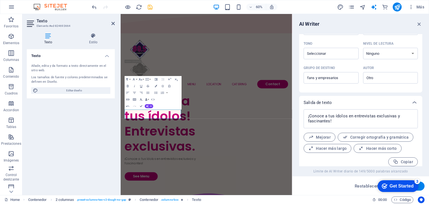
scroll to position [153, 0]
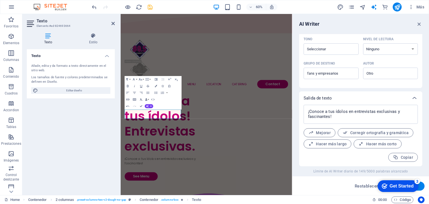
click at [422, 186] on button "Generar texto" at bounding box center [404, 185] width 39 height 9
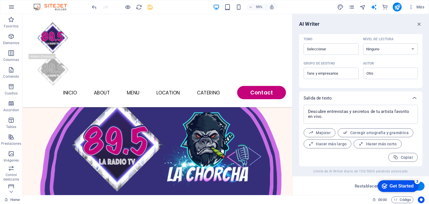
scroll to position [177, 0]
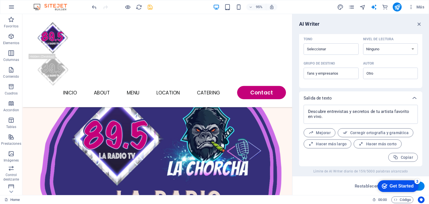
drag, startPoint x: 305, startPoint y: 39, endPoint x: 315, endPoint y: 65, distance: 27.3
click at [420, 22] on icon "button" at bounding box center [419, 24] width 6 height 6
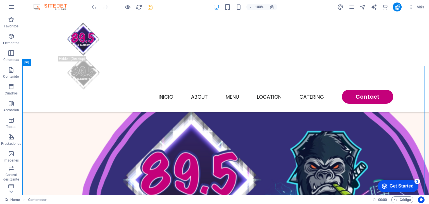
drag, startPoint x: 337, startPoint y: 85, endPoint x: 428, endPoint y: 52, distance: 97.4
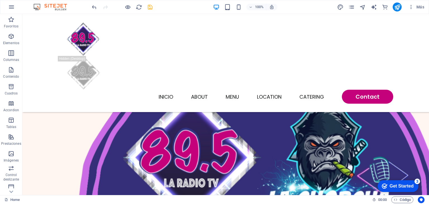
scroll to position [202, 0]
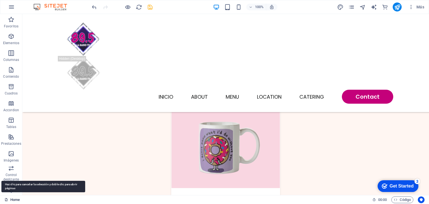
click at [11, 200] on link "Home" at bounding box center [11, 199] width 15 height 7
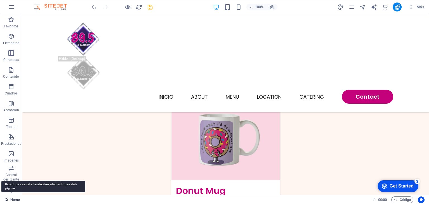
click at [11, 198] on link "Home" at bounding box center [11, 199] width 15 height 7
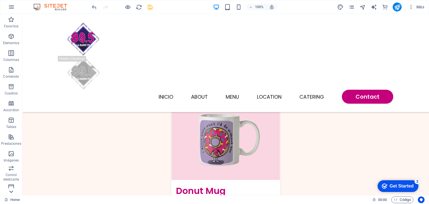
click at [9, 21] on icon at bounding box center [11, 17] width 8 height 8
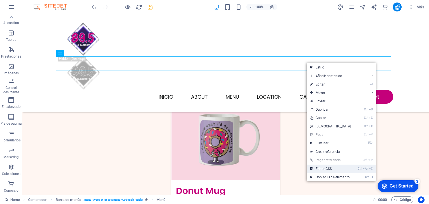
click at [329, 168] on link "Ctrl Alt C Editar CSS" at bounding box center [331, 168] width 48 height 8
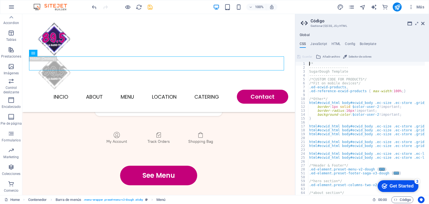
scroll to position [1014, 0]
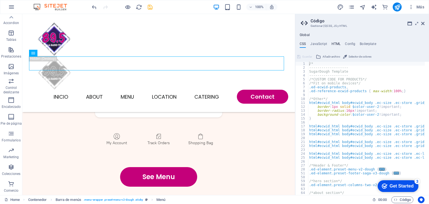
click at [334, 43] on h4 "HTML" at bounding box center [335, 45] width 9 height 6
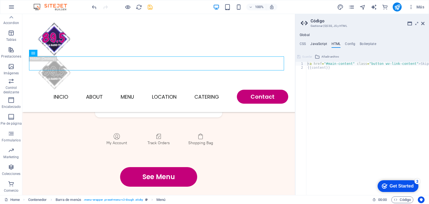
click at [318, 42] on h4 "JavaScript" at bounding box center [318, 45] width 16 height 6
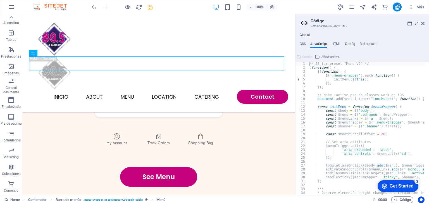
click at [353, 44] on h4 "Config" at bounding box center [350, 45] width 10 height 6
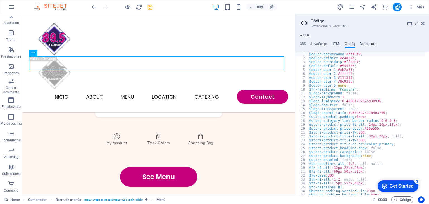
click at [366, 44] on h4 "Boilerplate" at bounding box center [368, 45] width 16 height 6
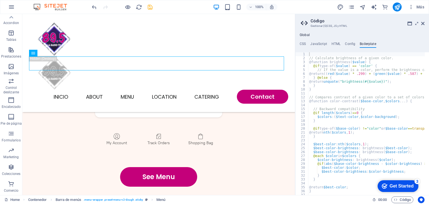
click at [302, 41] on div "Global CSS JavaScript HTML Config Boilerplate /* 1 2 3 4 5 6 7 8 9 10 11 12 13 …" at bounding box center [362, 114] width 134 height 162
click at [302, 42] on h4 "CSS" at bounding box center [303, 45] width 6 height 6
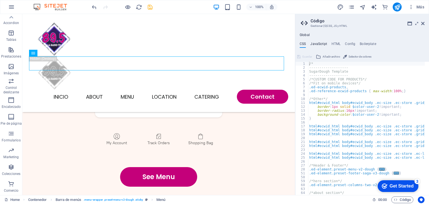
click at [320, 42] on h4 "JavaScript" at bounding box center [318, 45] width 16 height 6
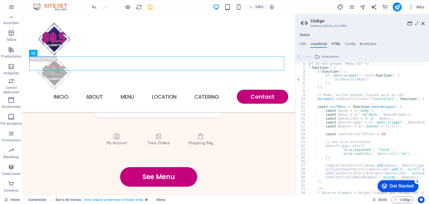
click at [339, 43] on h4 "HTML" at bounding box center [335, 45] width 9 height 6
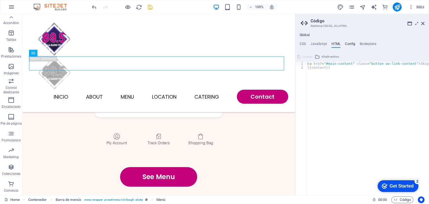
click at [348, 42] on h4 "Config" at bounding box center [350, 45] width 10 height 6
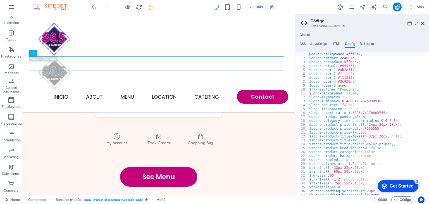
click at [367, 42] on h4 "Boilerplate" at bounding box center [368, 45] width 16 height 6
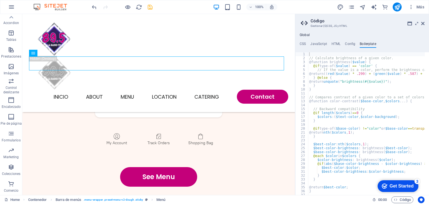
drag, startPoint x: 298, startPoint y: 42, endPoint x: 354, endPoint y: 39, distance: 55.9
click at [371, 42] on ul "CSS JavaScript HTML Config Boilerplate" at bounding box center [362, 45] width 134 height 6
